Goal: Task Accomplishment & Management: Manage account settings

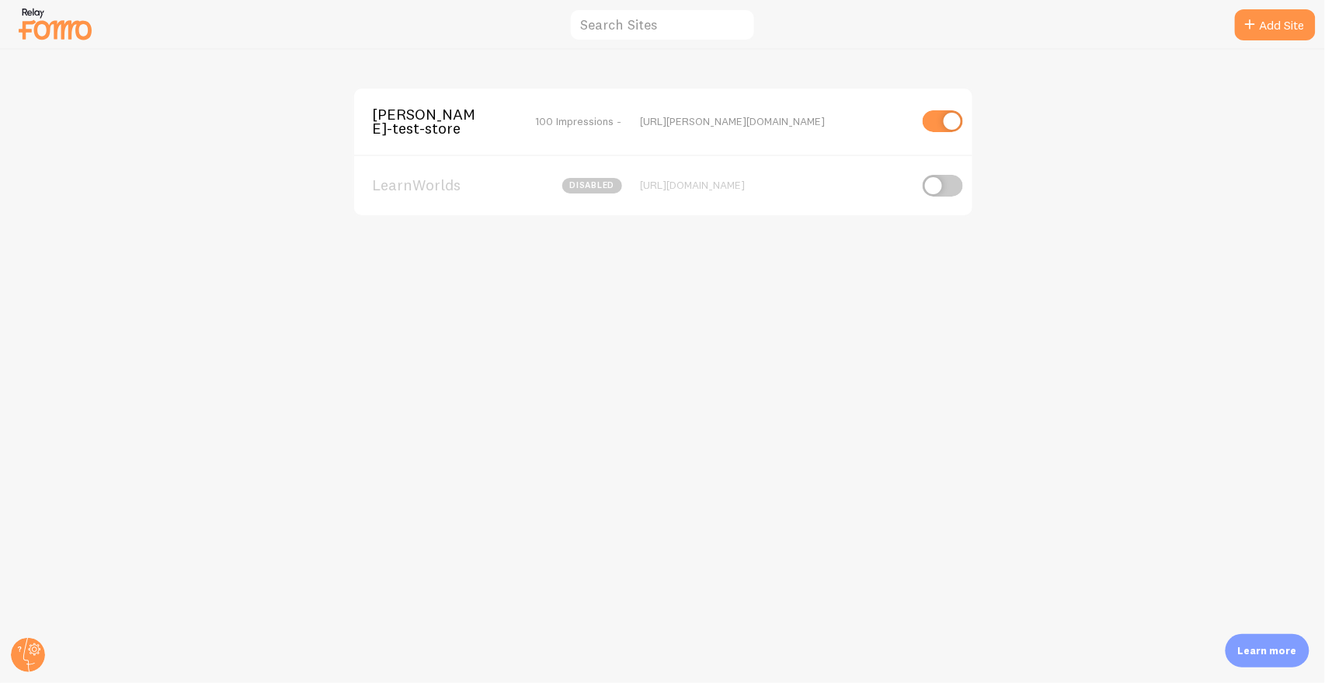
click at [390, 109] on span "[PERSON_NAME]-test-store" at bounding box center [435, 121] width 125 height 29
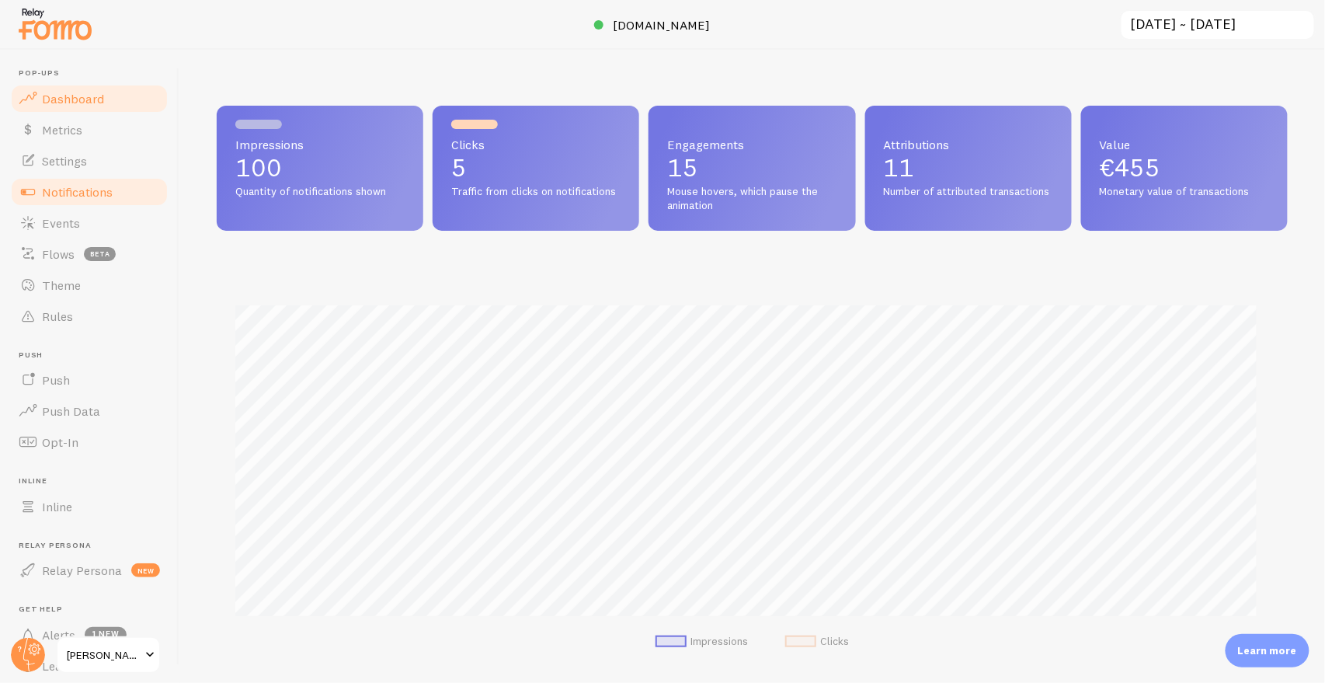
scroll to position [408, 1058]
click at [68, 151] on link "Settings" at bounding box center [89, 160] width 160 height 31
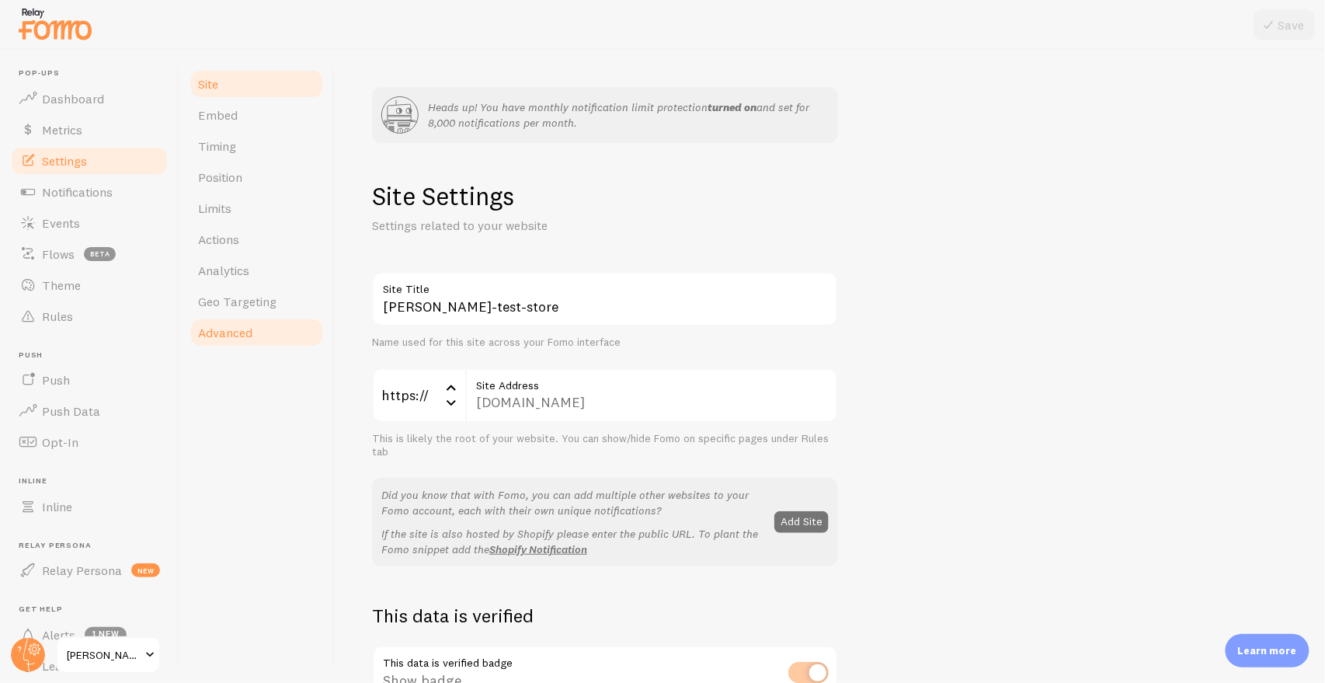
click at [244, 328] on span "Advanced" at bounding box center [225, 333] width 54 height 16
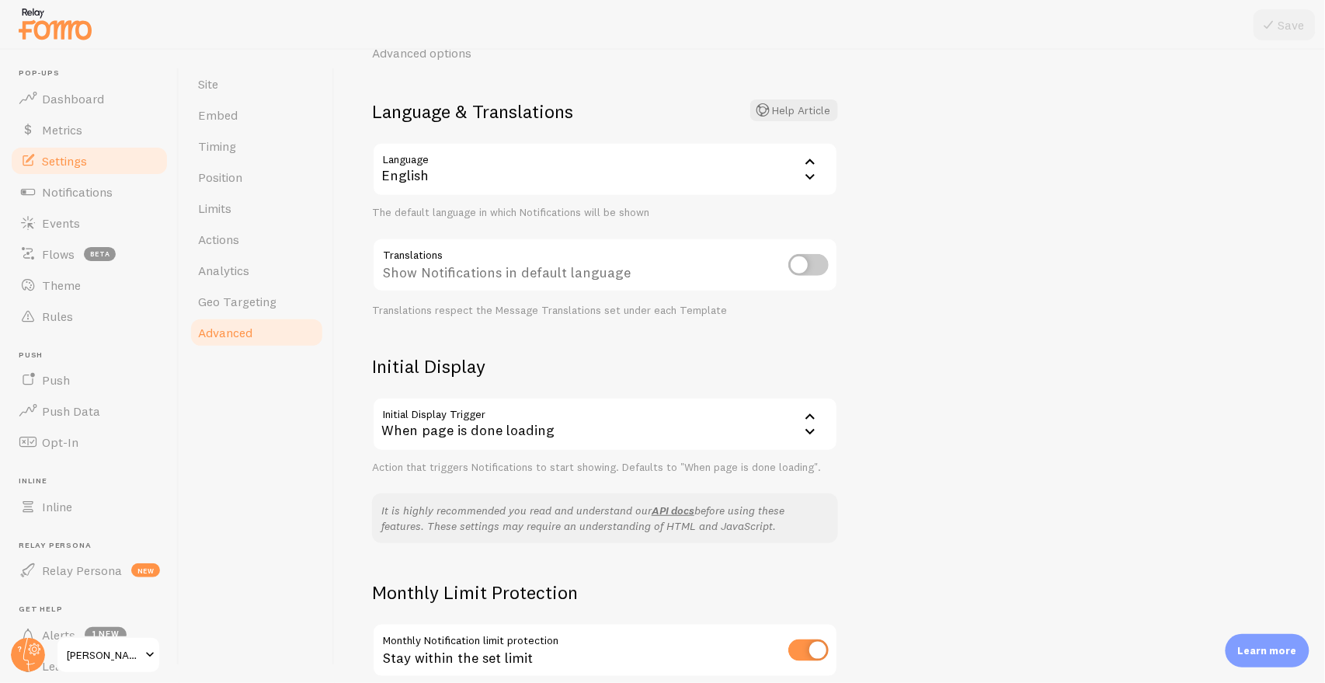
scroll to position [345, 0]
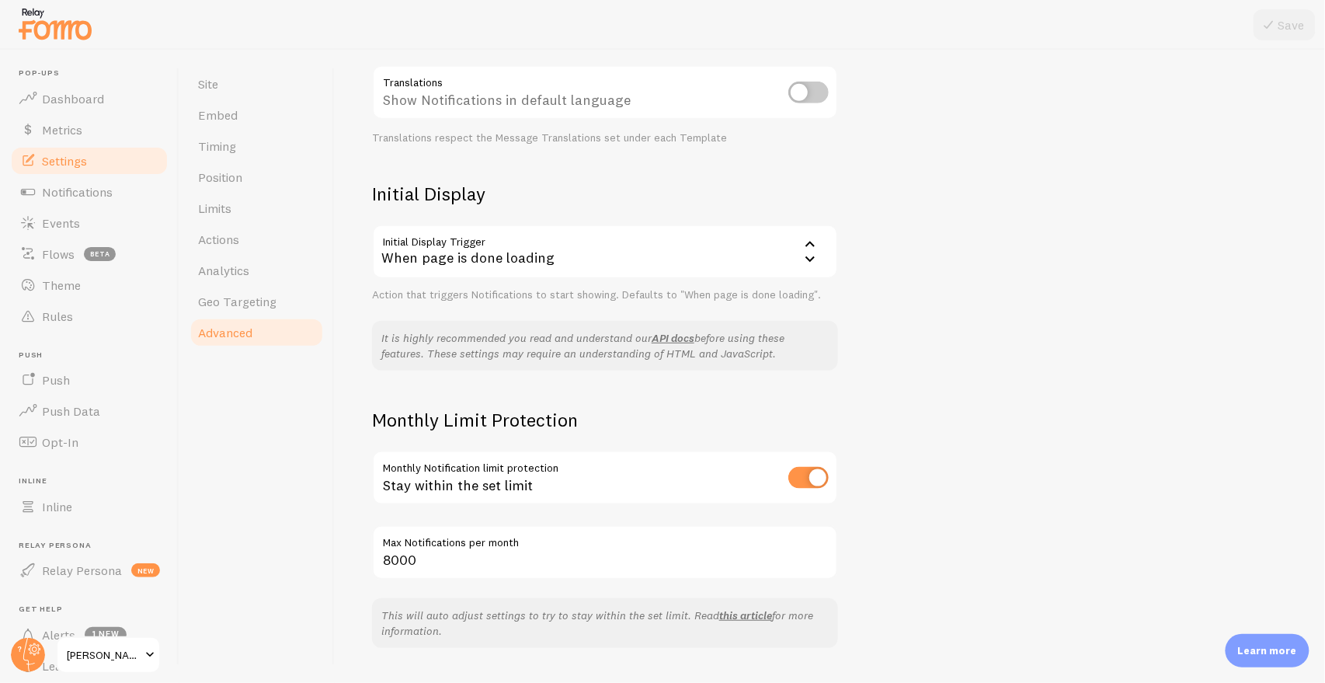
click at [738, 258] on div "When page is done loading" at bounding box center [605, 251] width 466 height 54
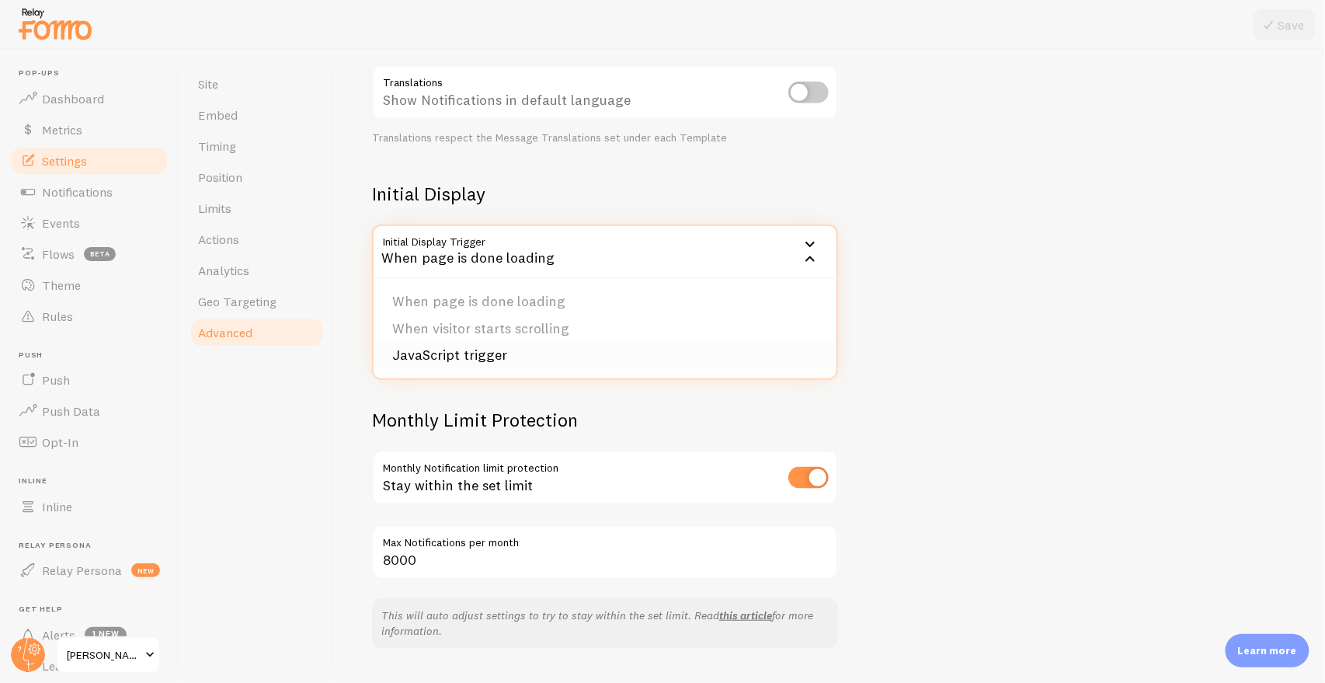
click at [585, 354] on li "JavaScript trigger" at bounding box center [604, 355] width 463 height 27
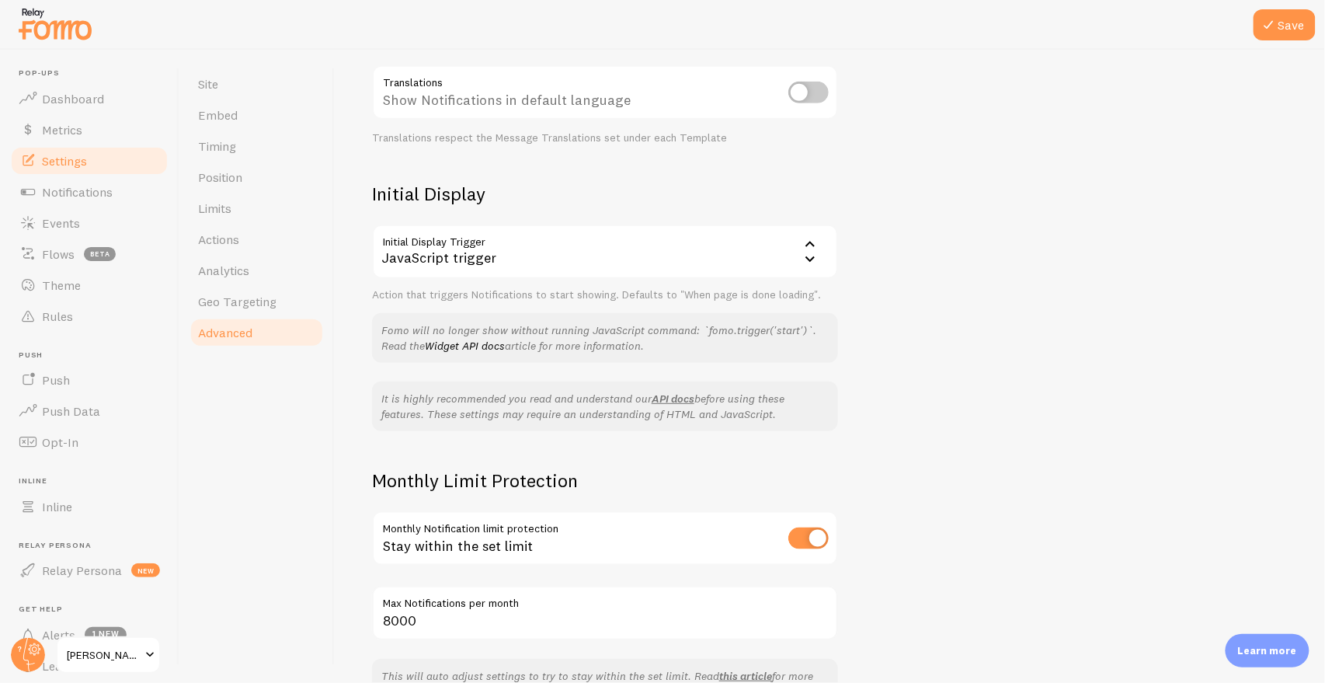
copy div "Fomo will no longer show without running JavaScript command: `fomo.trigger('sta…"
drag, startPoint x: 383, startPoint y: 327, endPoint x: 692, endPoint y: 339, distance: 309.3
click at [692, 339] on div "Fomo will no longer show without running JavaScript command: `fomo.trigger('sta…" at bounding box center [605, 338] width 466 height 50
click at [676, 398] on link "API docs" at bounding box center [672, 398] width 43 height 14
click at [965, 422] on div "Heads up! You have monthly notification limit protection turned on and set for …" at bounding box center [830, 366] width 990 height 633
